Goal: Information Seeking & Learning: Learn about a topic

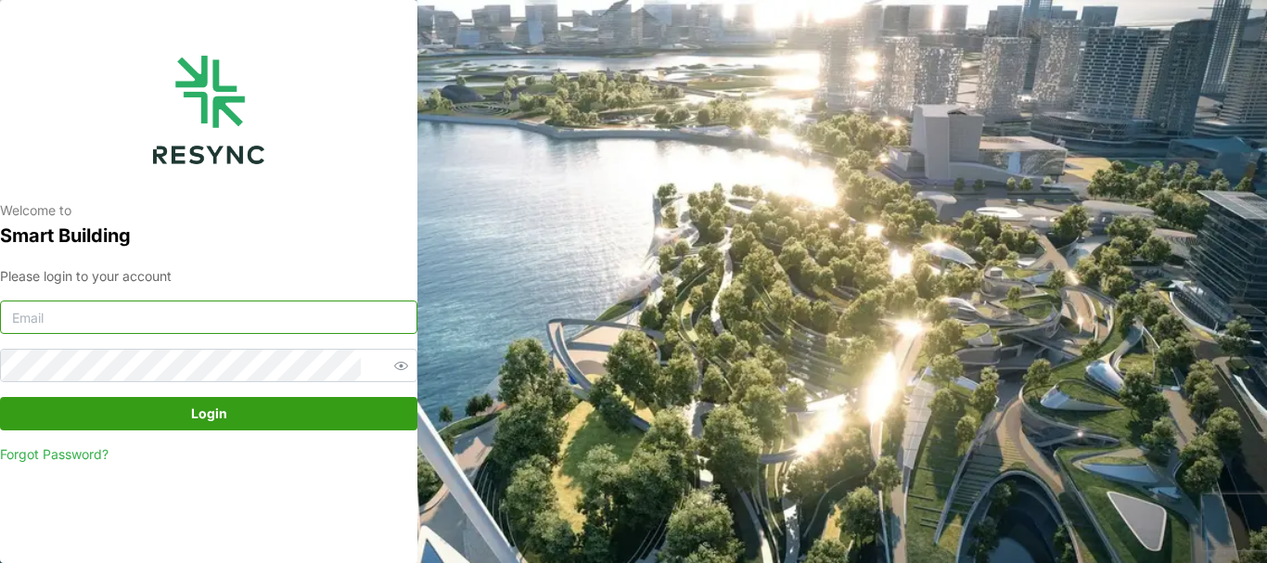
type input "[PERSON_NAME][EMAIL_ADDRESS][DOMAIN_NAME]"
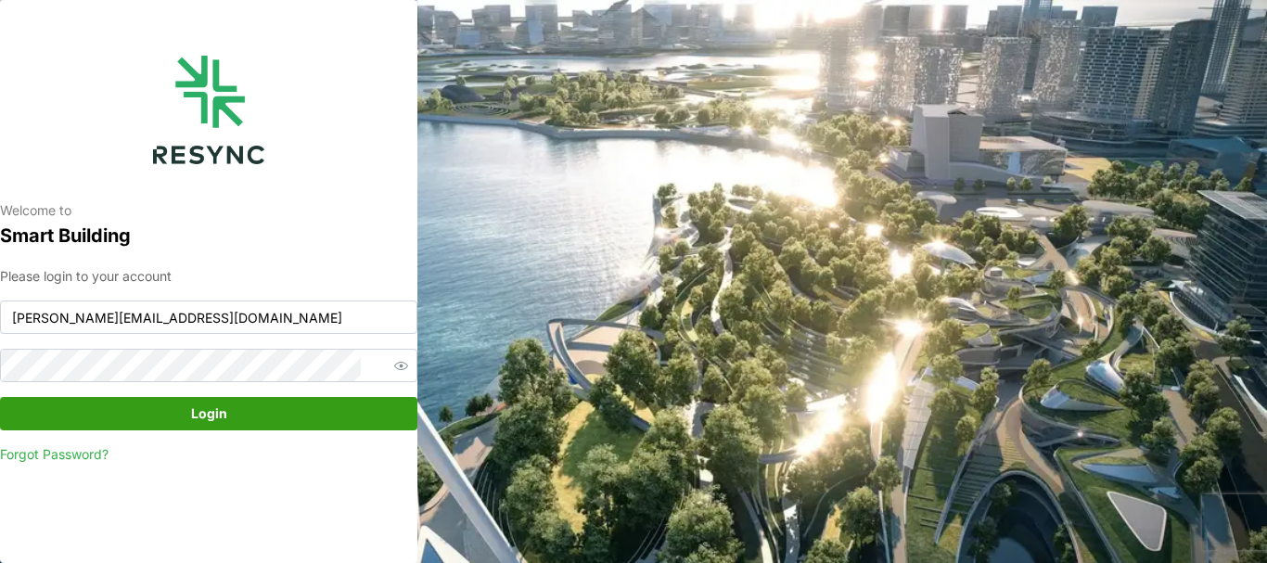
click at [394, 359] on icon "button" at bounding box center [401, 366] width 14 height 14
click at [394, 360] on icon "button" at bounding box center [401, 366] width 14 height 14
click at [0, 397] on button "Login" at bounding box center [208, 413] width 417 height 33
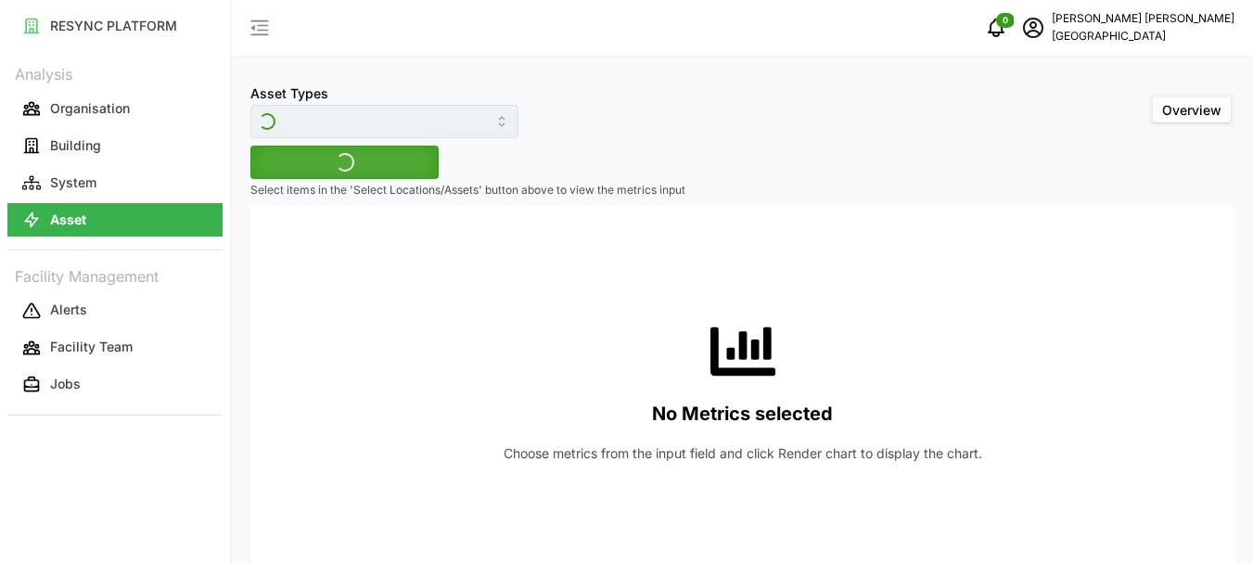
type input "Variable Air Volume Box"
click at [315, 162] on span "Select Locations/Assets" at bounding box center [344, 163] width 153 height 32
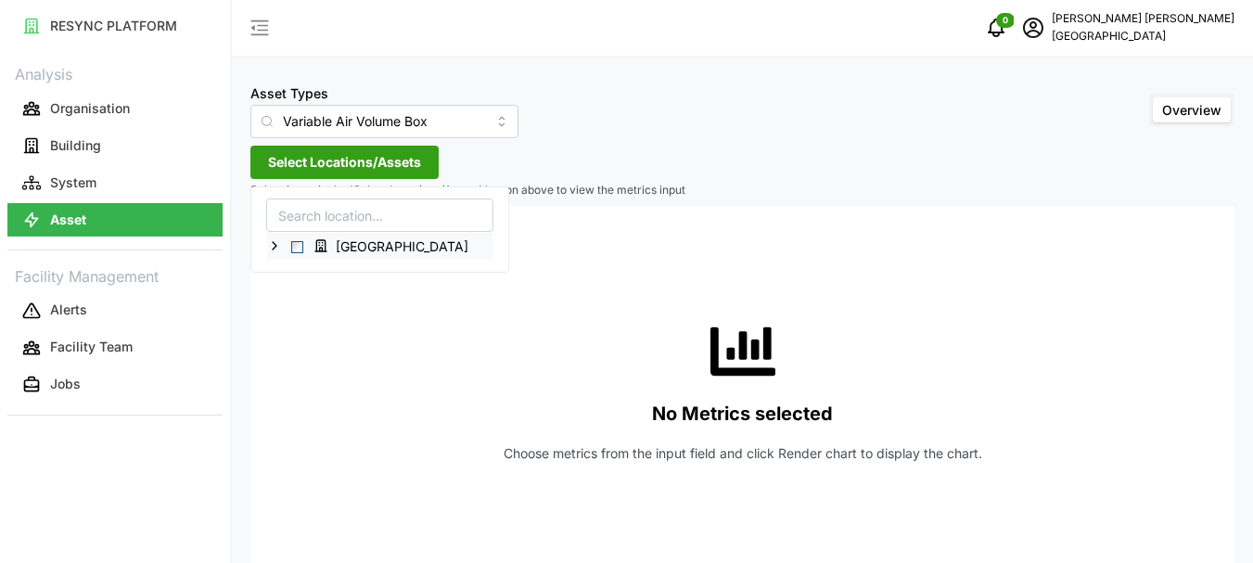
click at [273, 249] on icon at bounding box center [274, 245] width 15 height 15
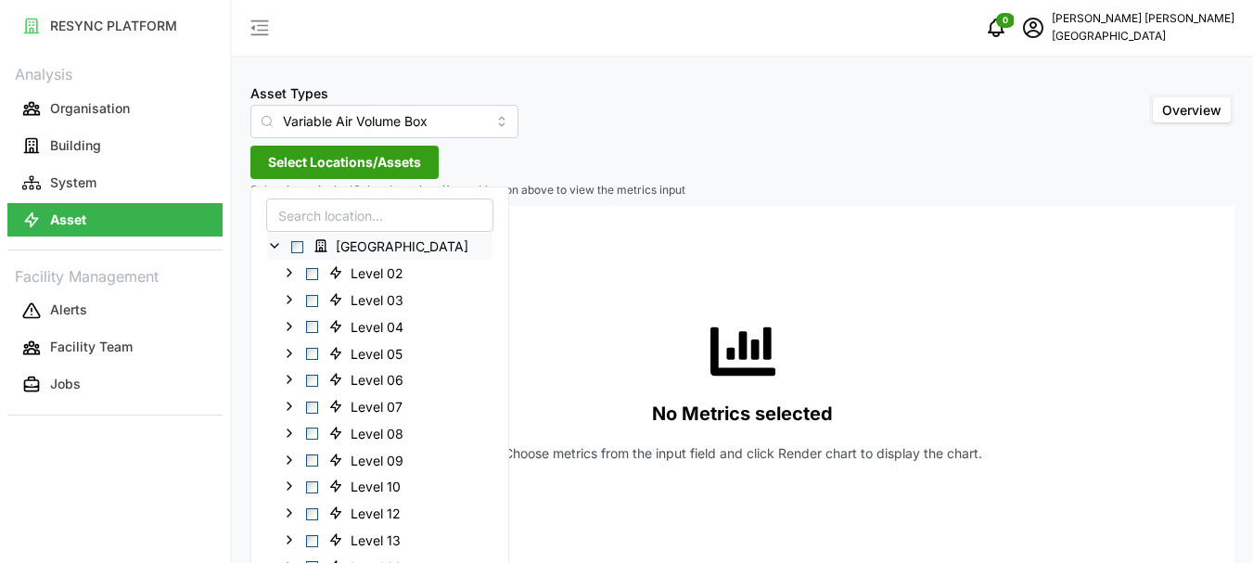
scroll to position [504, 0]
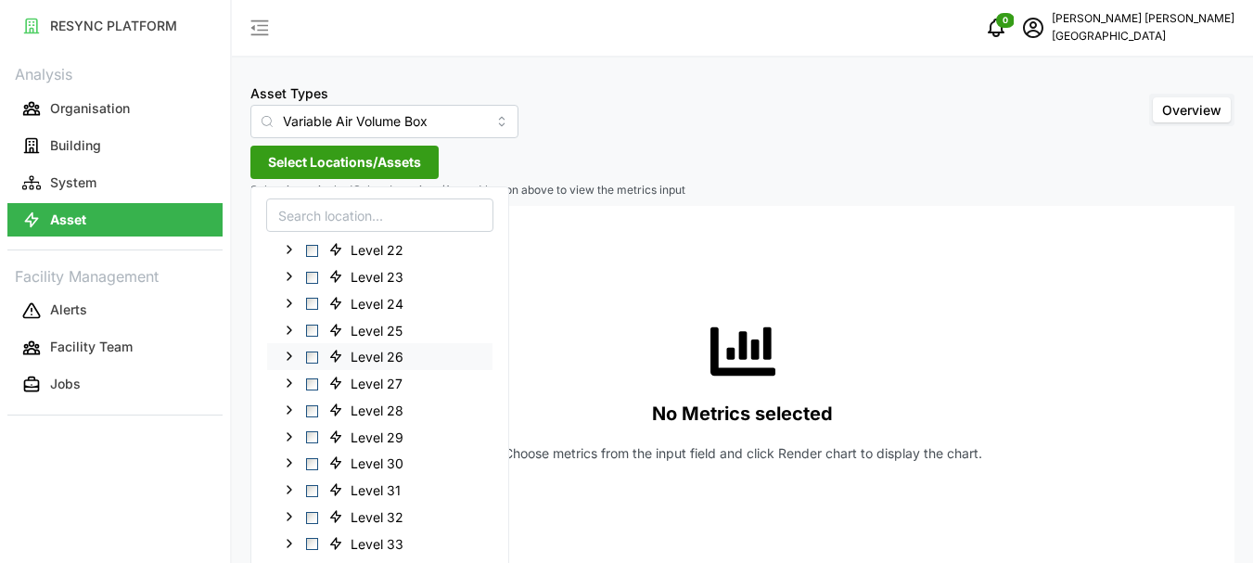
click at [311, 354] on span "Select Level 26" at bounding box center [312, 358] width 12 height 12
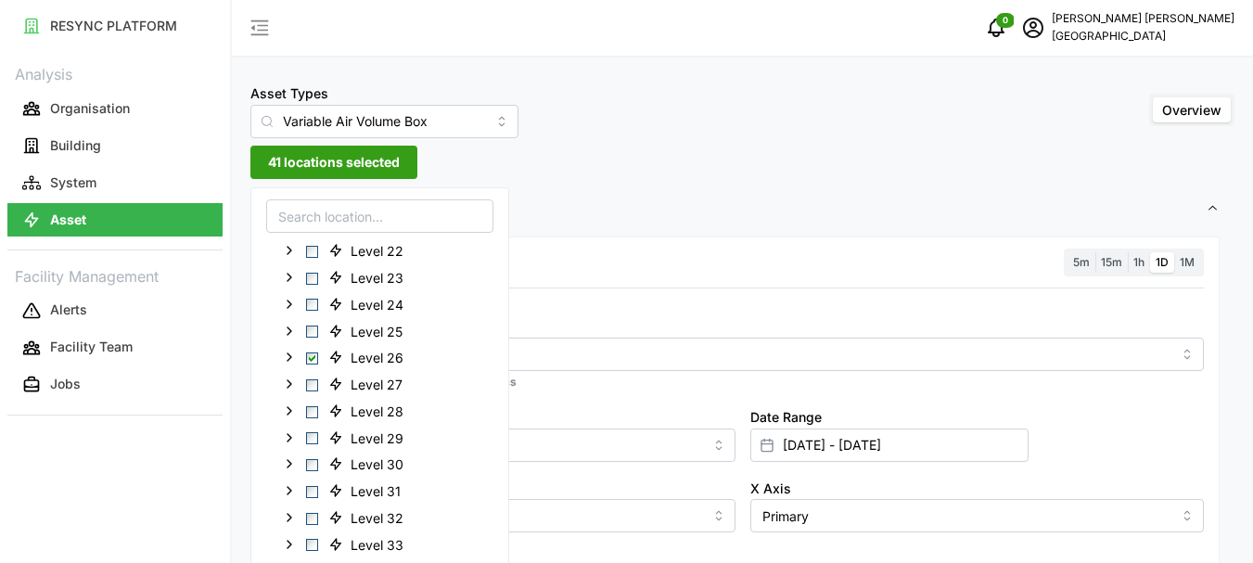
click at [342, 167] on span "41 locations selected" at bounding box center [334, 163] width 132 height 32
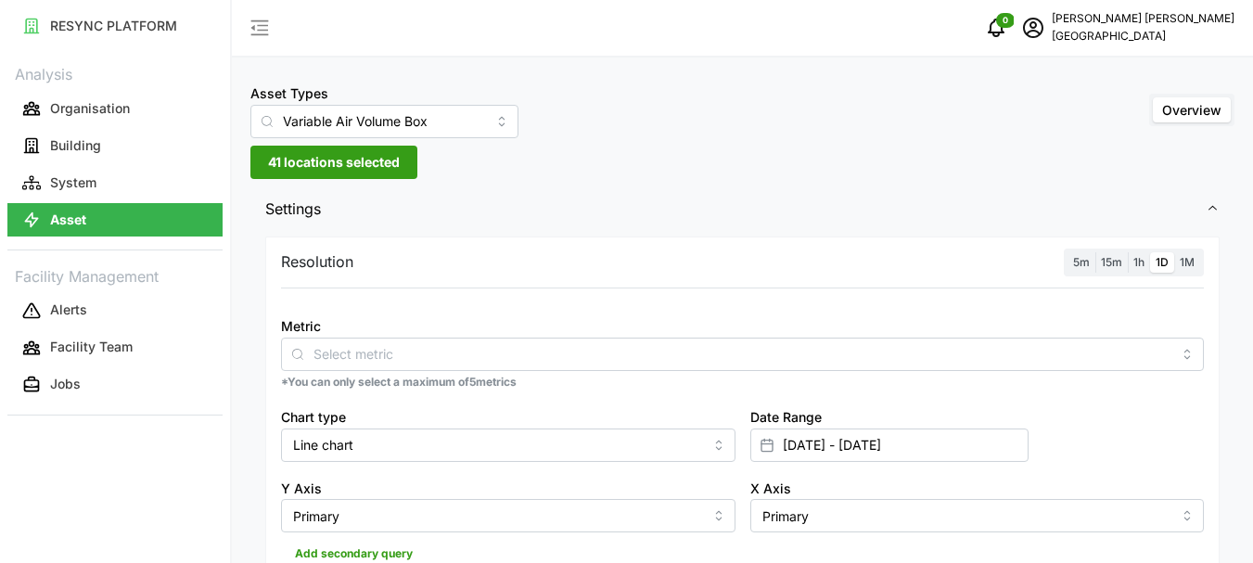
click at [1142, 260] on span "1h" at bounding box center [1138, 262] width 11 height 14
click at [1128, 252] on input "1h" at bounding box center [1128, 252] width 0 height 0
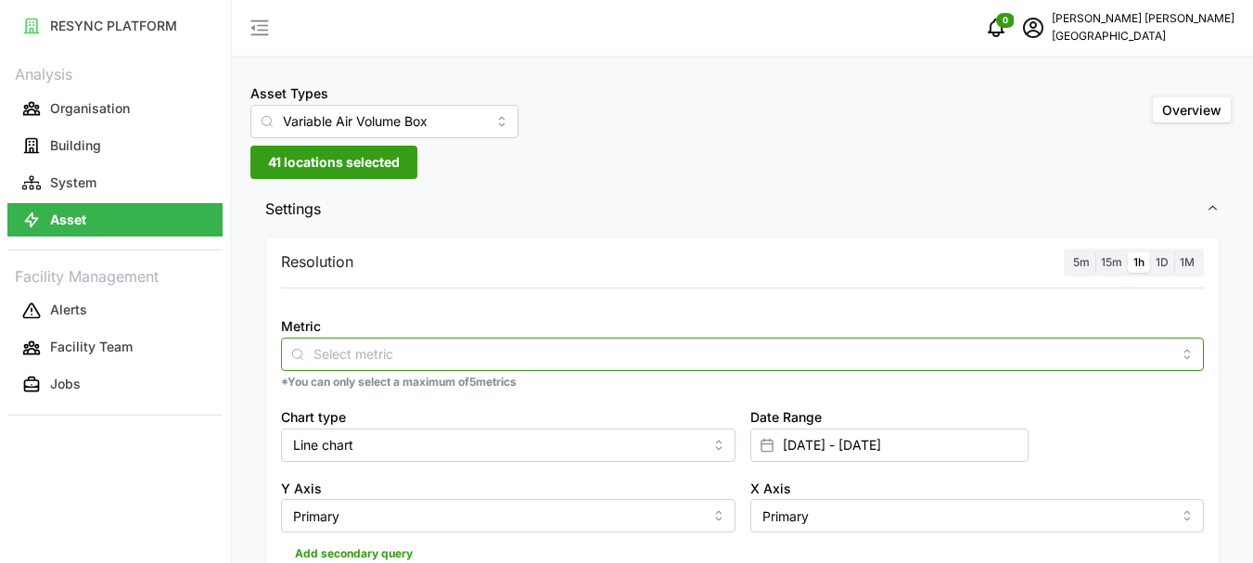
click at [344, 356] on input "Metric" at bounding box center [742, 353] width 858 height 20
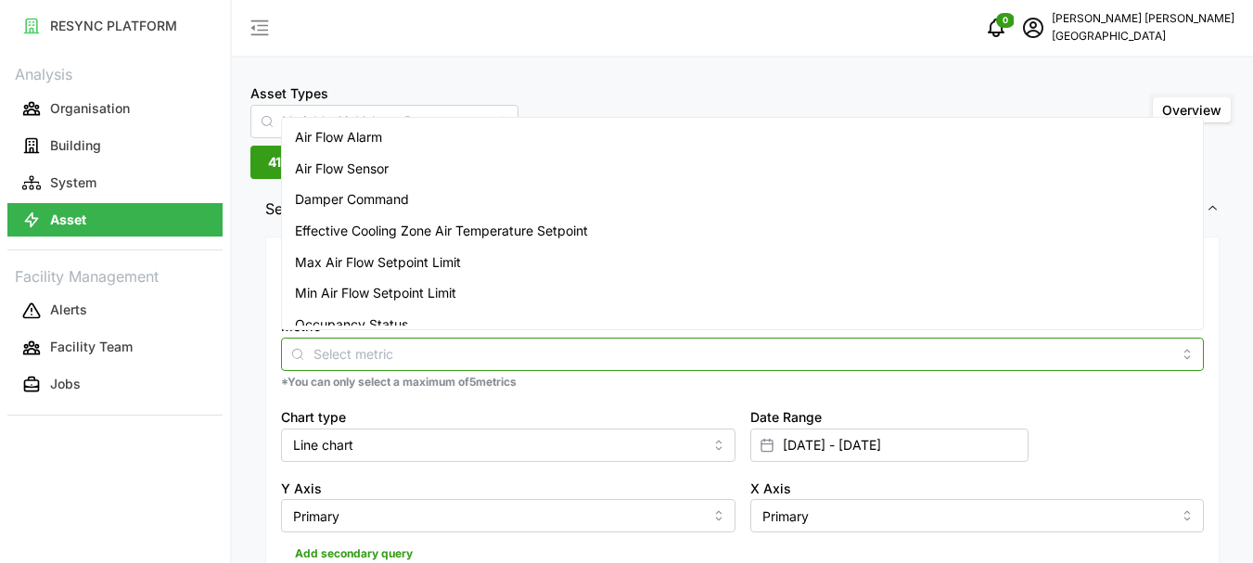
click at [359, 173] on span "Air Flow Sensor" at bounding box center [342, 169] width 94 height 20
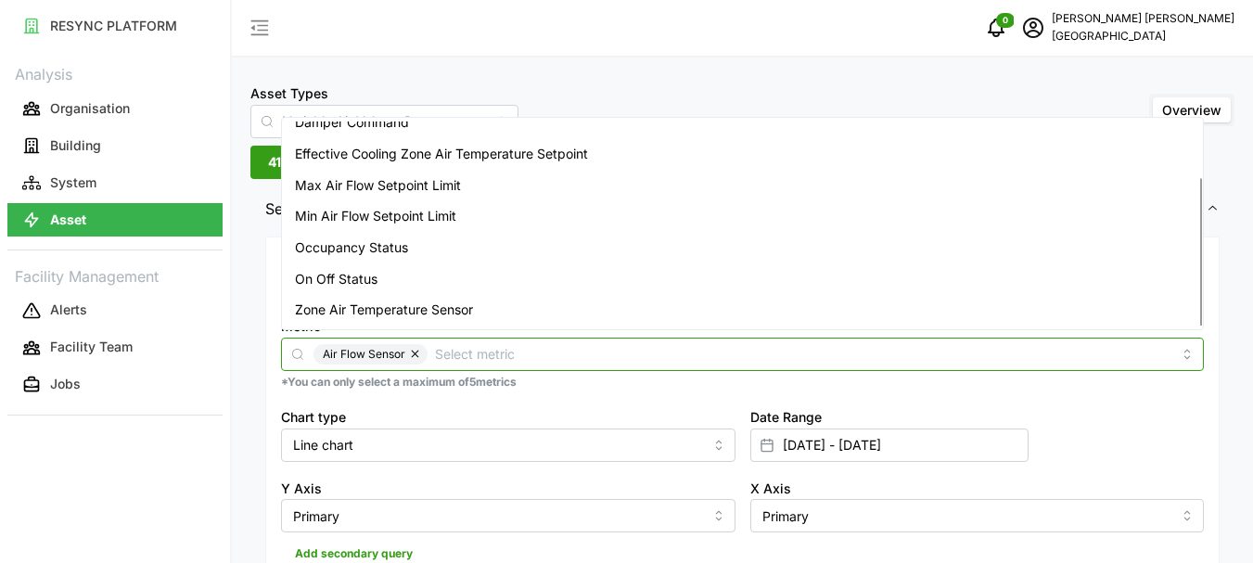
scroll to position [186, 0]
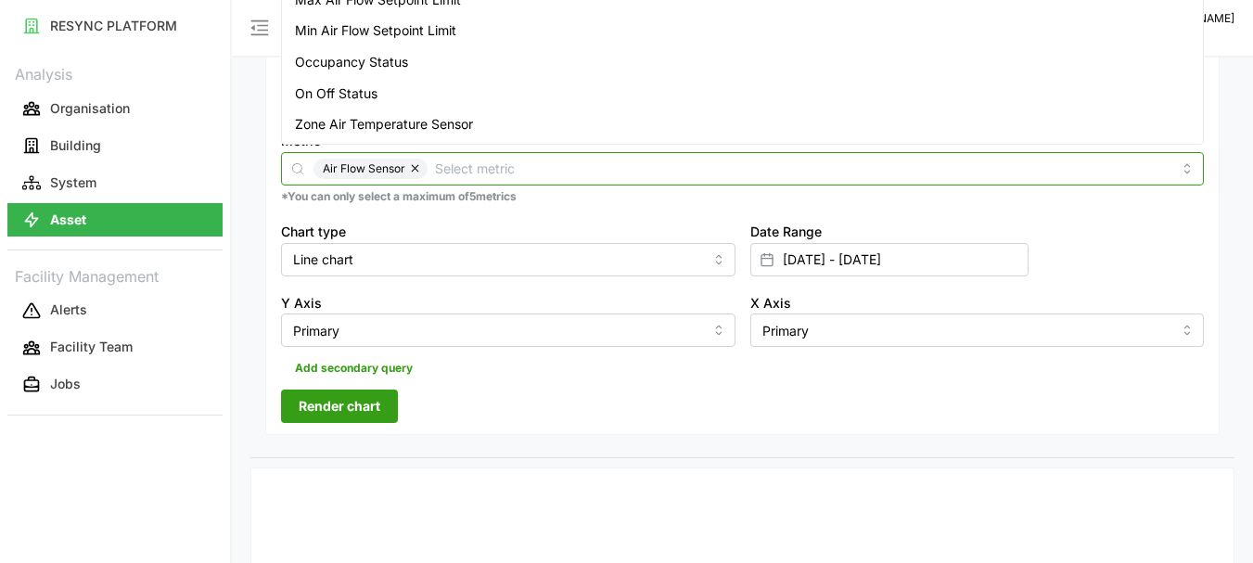
click at [398, 117] on span "Zone Air Temperature Sensor" at bounding box center [384, 124] width 178 height 20
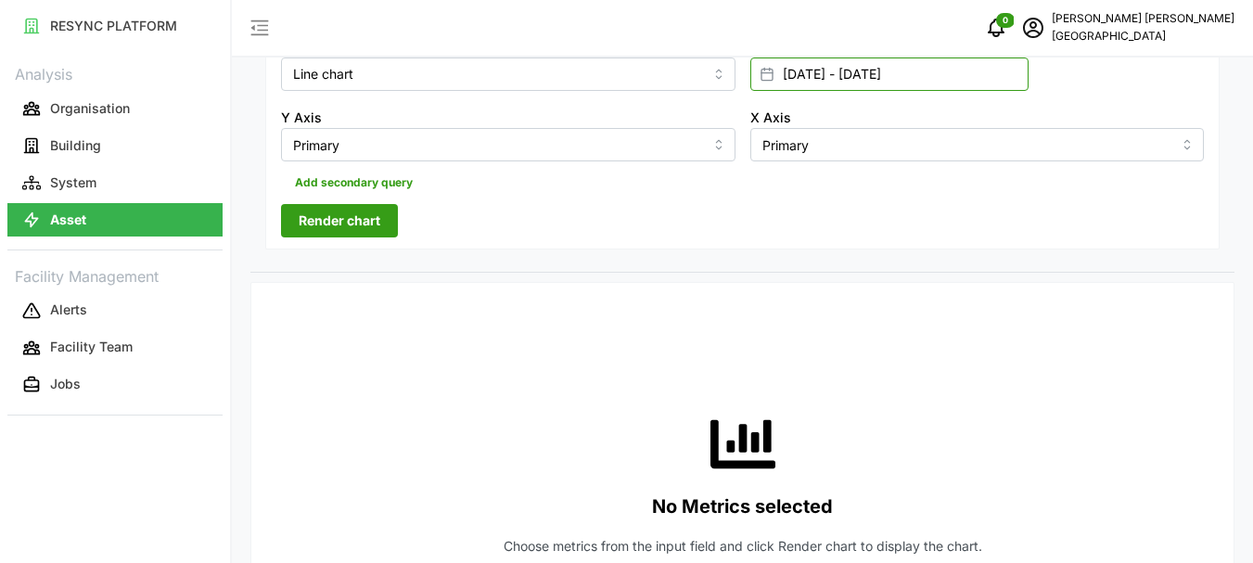
click at [791, 74] on input "05 Sep 2025 - 05 Sep 2025" at bounding box center [889, 74] width 278 height 33
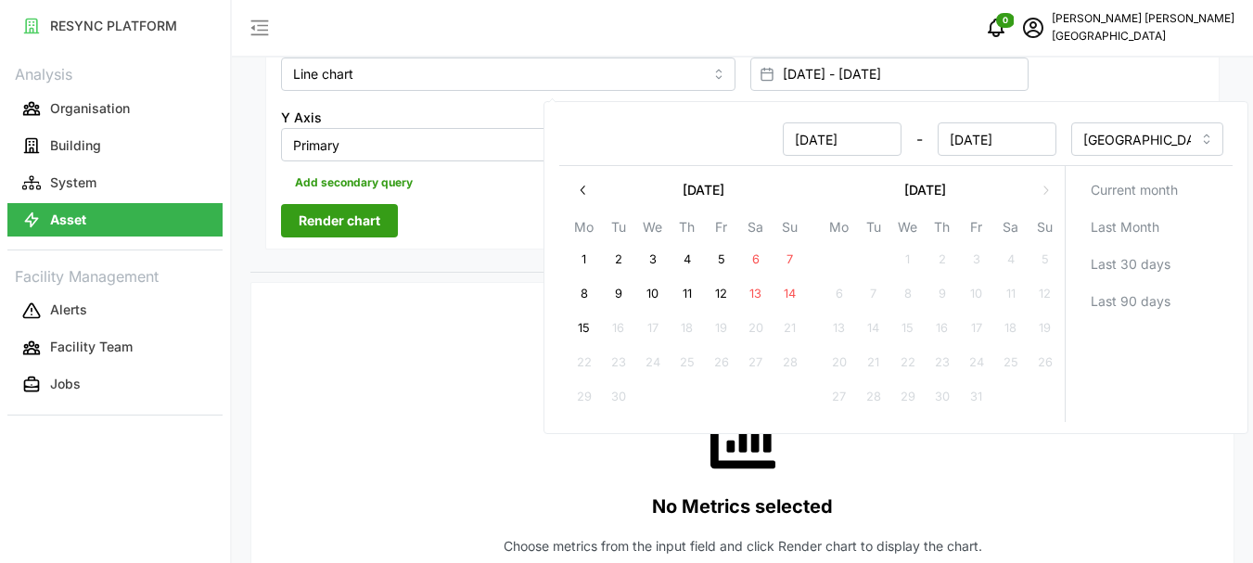
click at [589, 331] on button "15" at bounding box center [584, 328] width 33 height 33
type input "05 Sep 2025 - 15 Sep 2025"
type input "15 Sep 2025"
click at [591, 330] on button "15" at bounding box center [584, 328] width 33 height 33
type input "15 Sep 2025 - 15 Sep 2025"
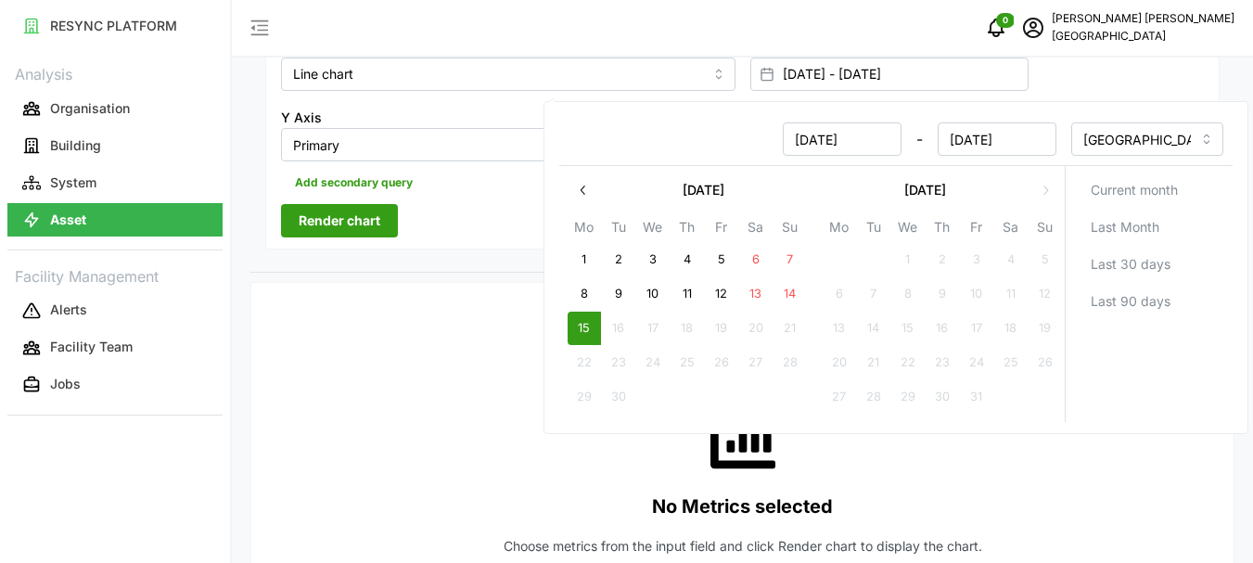
type input "15 Sep 2025"
click at [340, 211] on span "Render chart" at bounding box center [340, 221] width 82 height 32
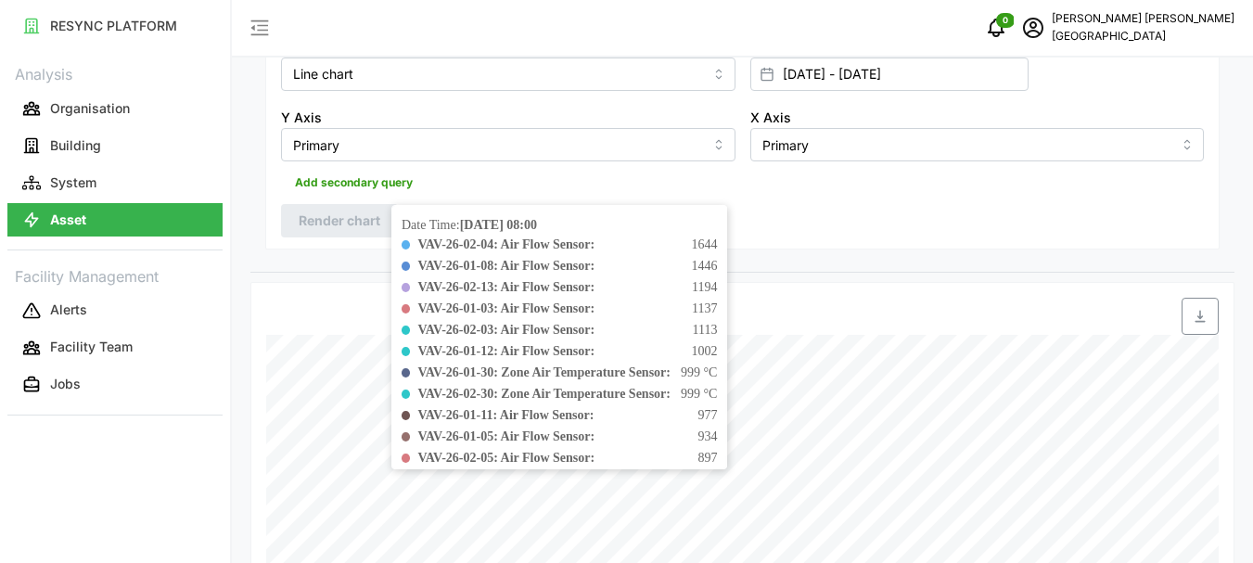
scroll to position [555, 0]
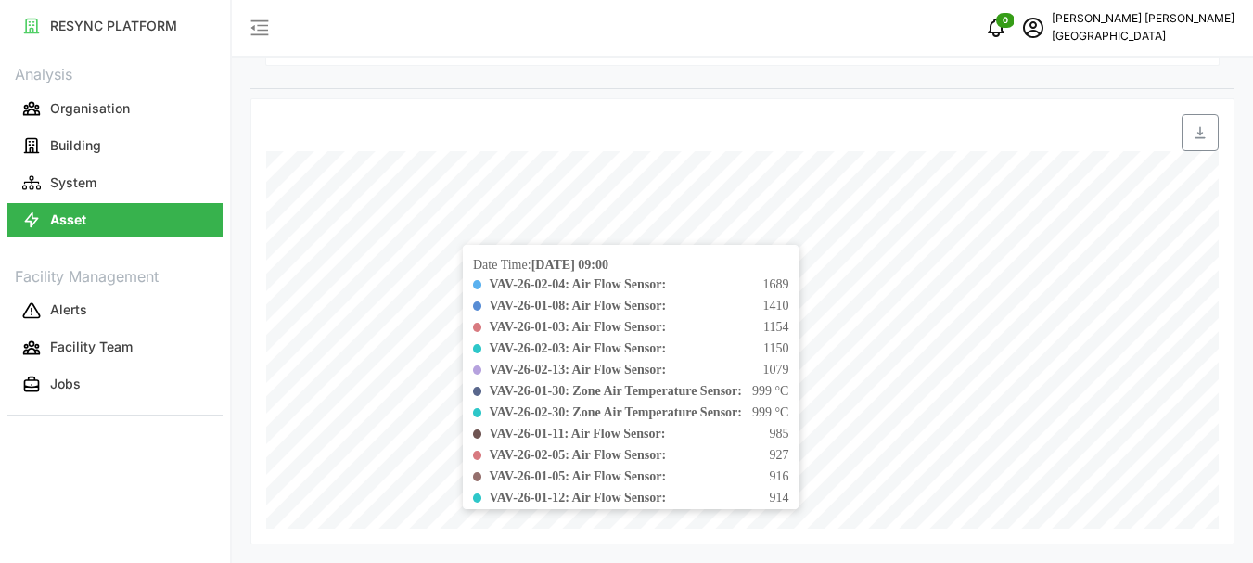
click at [774, 318] on div "VAV-26-01-03: Air Flow Sensor: 1154" at bounding box center [639, 326] width 300 height 19
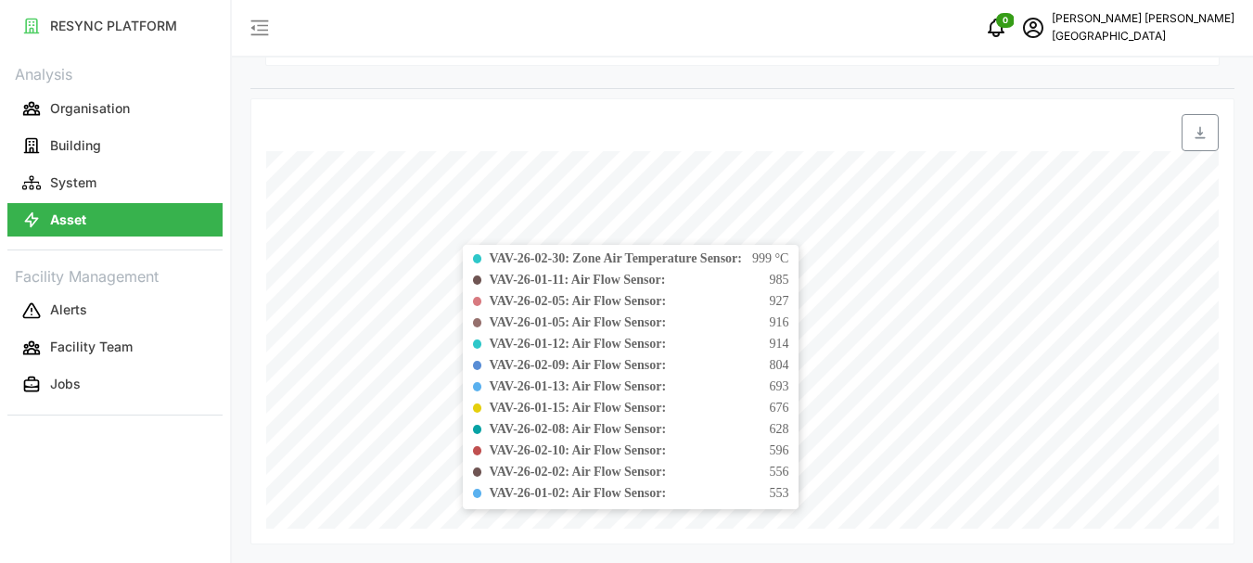
scroll to position [0, 0]
